Goal: Information Seeking & Learning: Learn about a topic

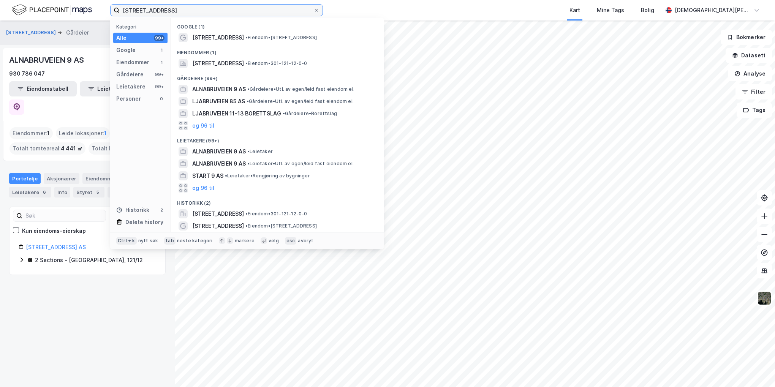
drag, startPoint x: 193, startPoint y: 9, endPoint x: 88, endPoint y: 4, distance: 105.0
click at [88, 4] on div "Alnabruveien 9 Kategori Alle 99+ Google 1 Eiendommer 1 Gårdeiere 99+ Leietakere…" at bounding box center [387, 10] width 775 height 21
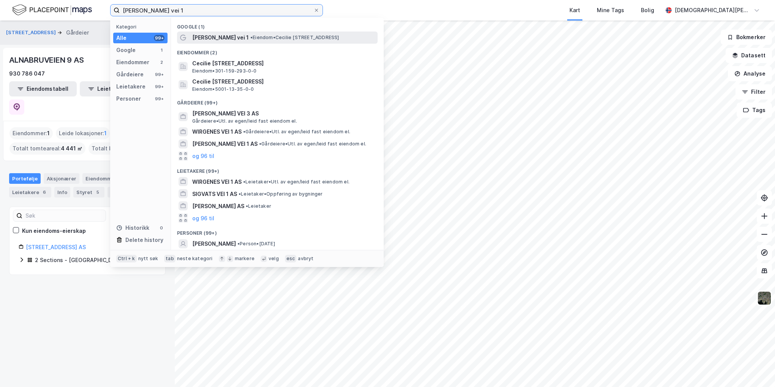
type input "[PERSON_NAME] vei 1"
click at [253, 39] on span "•" at bounding box center [251, 38] width 2 height 6
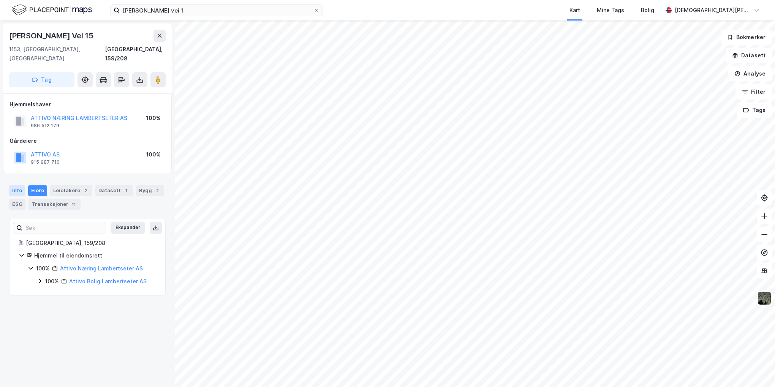
click at [16, 185] on div "Info" at bounding box center [17, 190] width 16 height 11
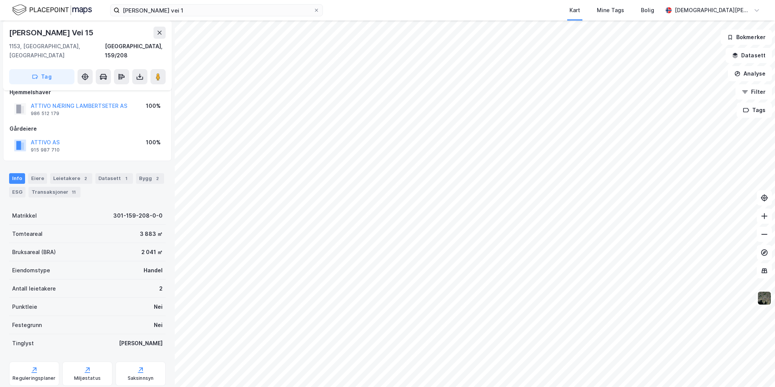
scroll to position [26, 0]
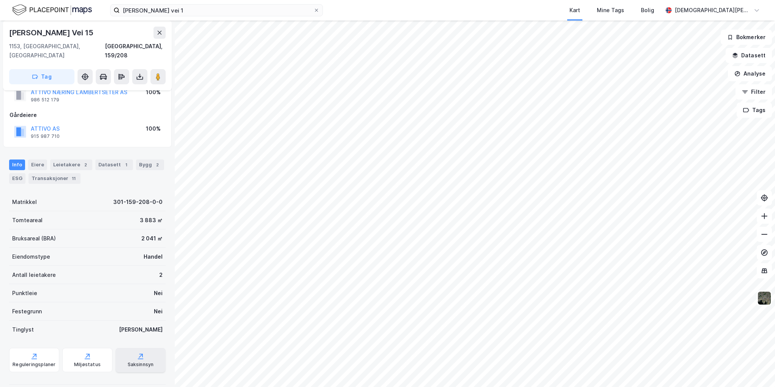
click at [137, 353] on icon at bounding box center [141, 357] width 8 height 8
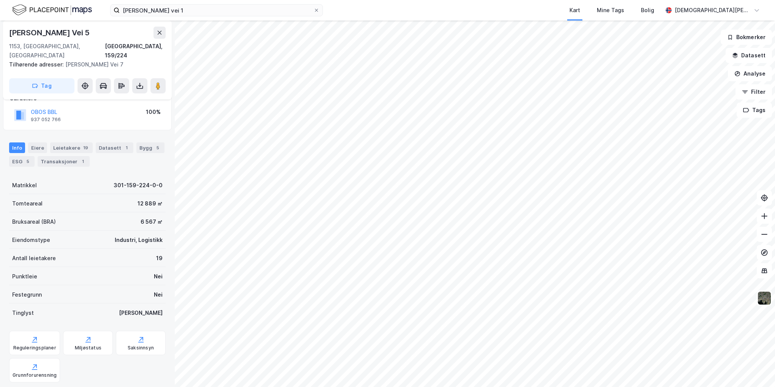
scroll to position [111, 0]
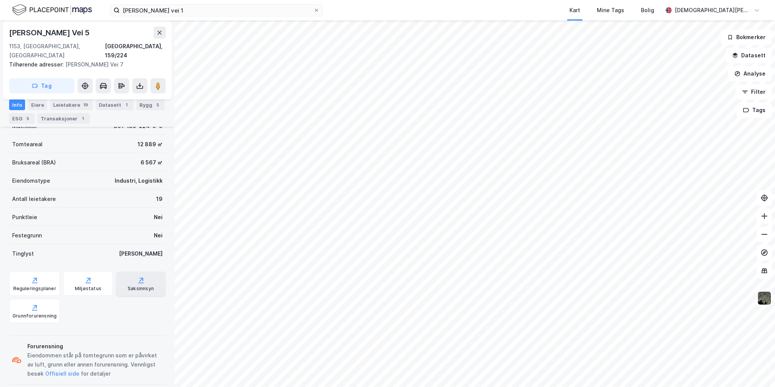
click at [137, 286] on div "Saksinnsyn" at bounding box center [141, 289] width 26 height 6
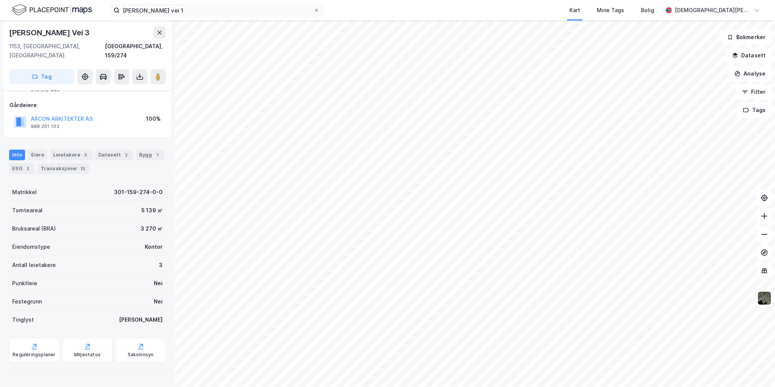
scroll to position [26, 0]
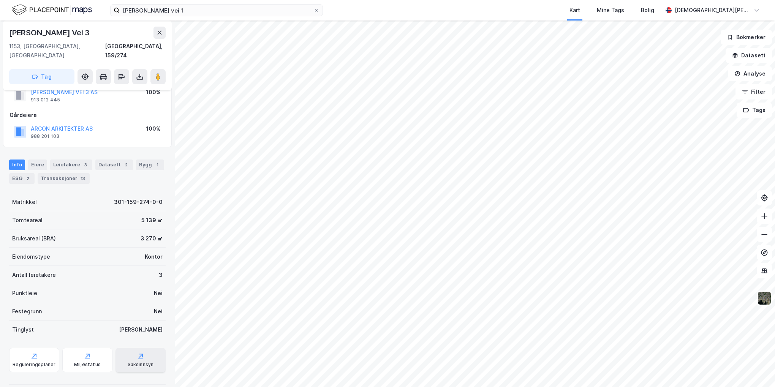
click at [140, 362] on div "Saksinnsyn" at bounding box center [141, 365] width 26 height 6
click at [38, 348] on div "Reguleringsplaner" at bounding box center [34, 360] width 50 height 24
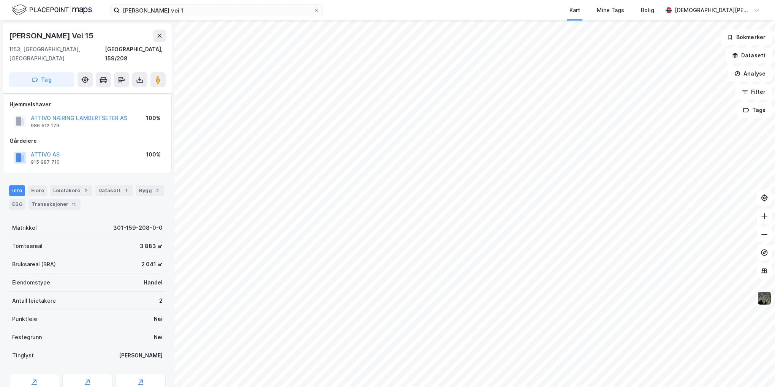
scroll to position [26, 0]
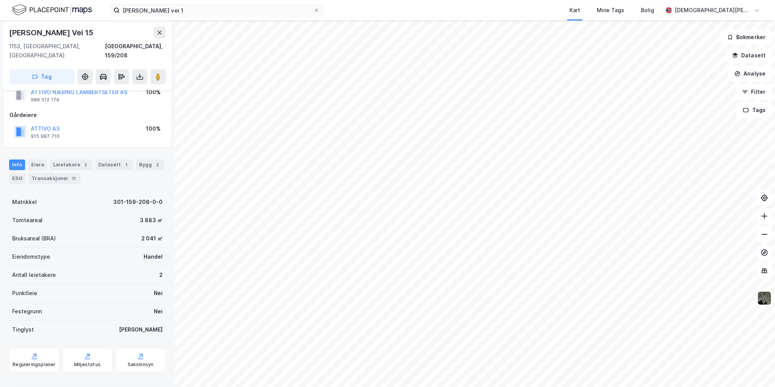
scroll to position [26, 0]
